Goal: Find specific page/section: Find specific page/section

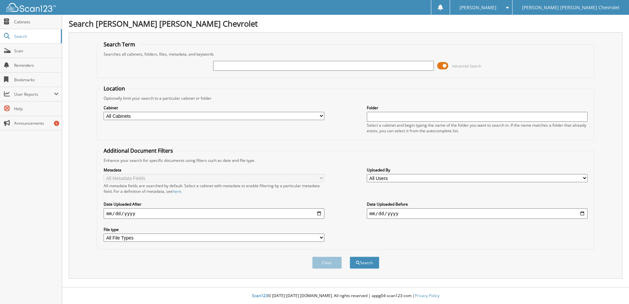
click at [234, 67] on input "text" at bounding box center [323, 66] width 221 height 10
type input "552290"
click at [356, 255] on div "Clear Search" at bounding box center [346, 262] width 498 height 27
click at [360, 260] on button "Search" at bounding box center [365, 262] width 30 height 12
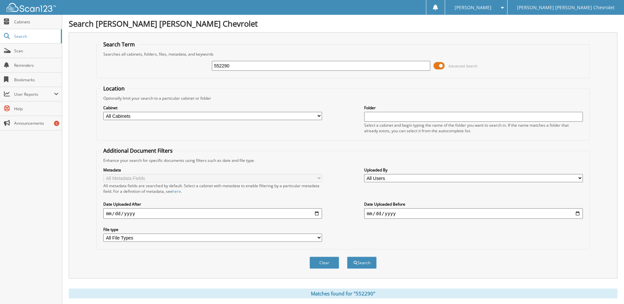
drag, startPoint x: 258, startPoint y: 64, endPoint x: 62, endPoint y: 73, distance: 196.5
click at [62, 73] on body "Donna M. Settings Logout Jim Butler Linn Chevrolet Close Cabinets Search Scan H…" at bounding box center [312, 251] width 624 height 503
type input "543903a"
click at [362, 261] on button "Search" at bounding box center [362, 262] width 30 height 12
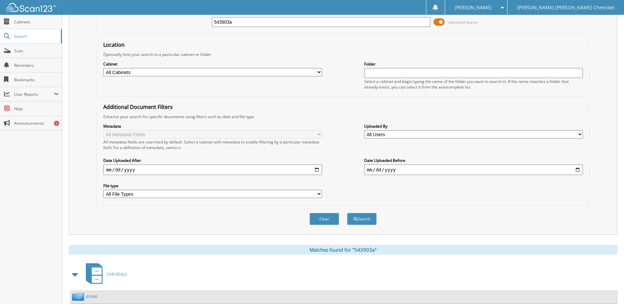
scroll to position [100, 0]
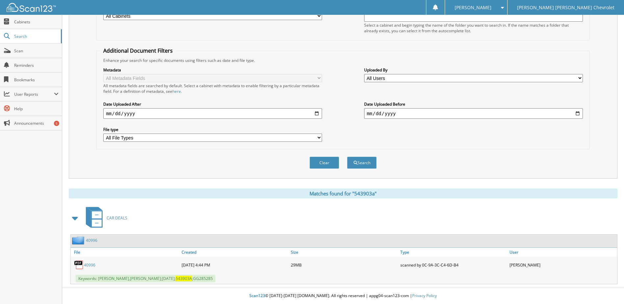
click at [88, 263] on link "40996" at bounding box center [90, 265] width 12 height 6
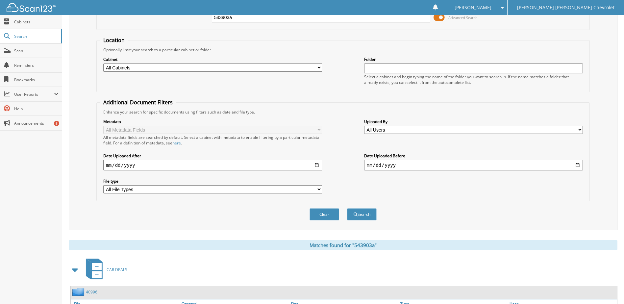
scroll to position [0, 0]
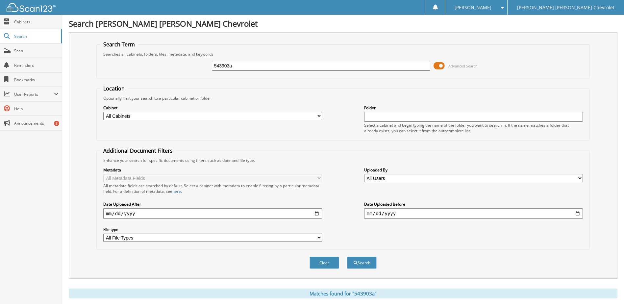
drag, startPoint x: 236, startPoint y: 62, endPoint x: 143, endPoint y: 59, distance: 93.8
click at [143, 59] on div "543903a Advanced Search" at bounding box center [343, 66] width 486 height 18
type input "520514a"
click at [368, 263] on button "Search" at bounding box center [362, 262] width 30 height 12
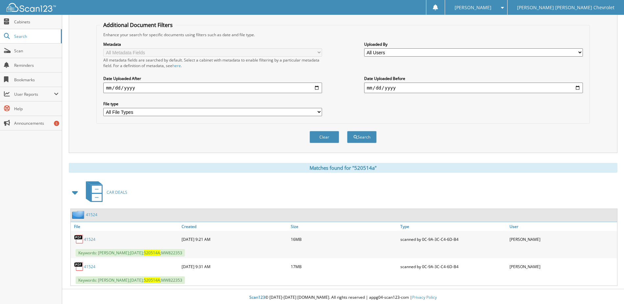
scroll to position [128, 0]
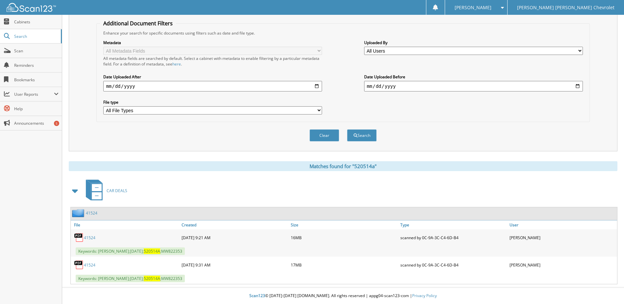
click at [91, 237] on link "41524" at bounding box center [90, 238] width 12 height 6
